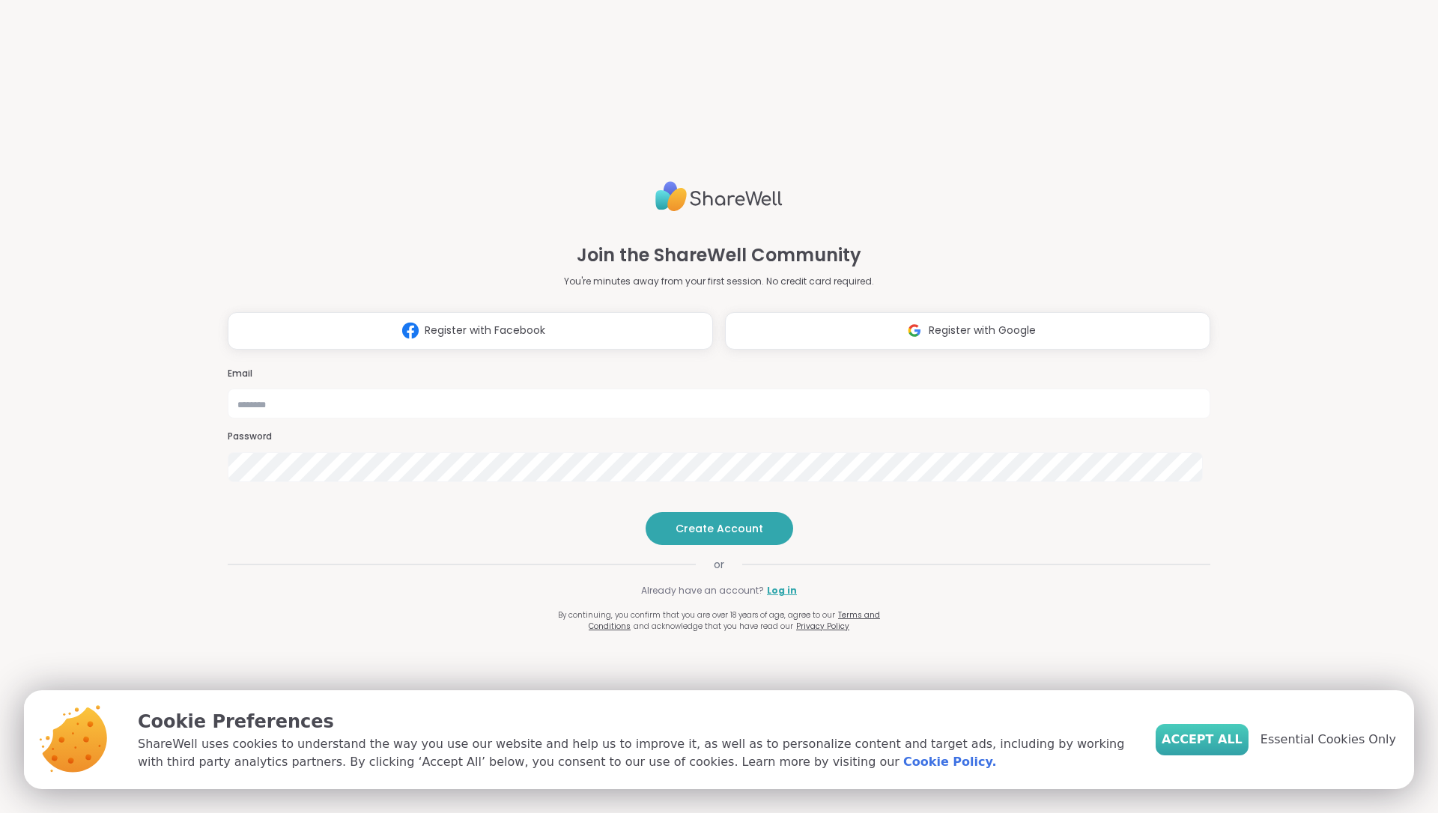
click at [1212, 741] on span "Accept All" at bounding box center [1201, 740] width 81 height 18
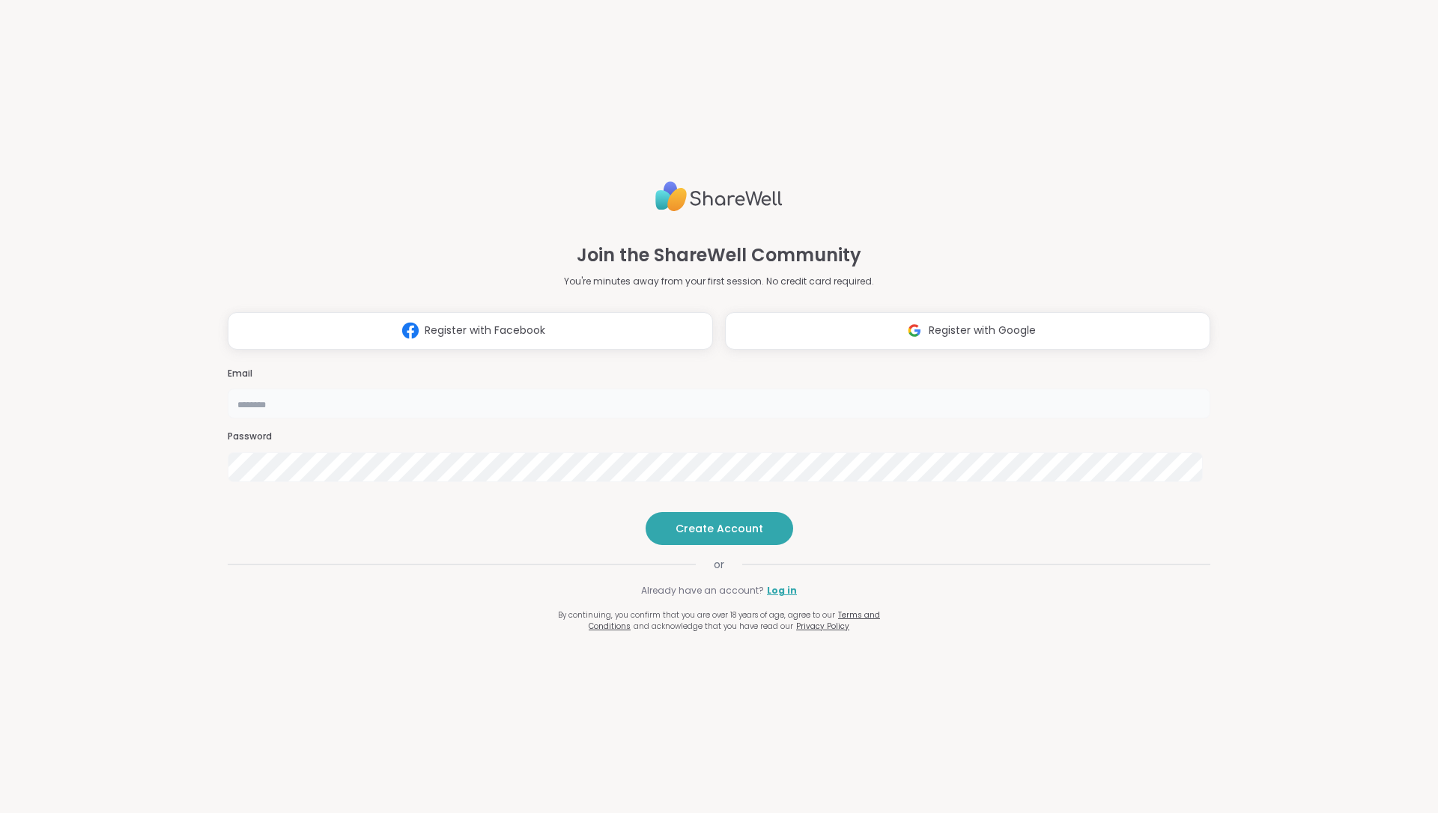
click at [727, 389] on input "email" at bounding box center [719, 404] width 982 height 30
type input "**********"
click at [716, 536] on span "Create Account" at bounding box center [719, 528] width 88 height 15
